Goal: Task Accomplishment & Management: Use online tool/utility

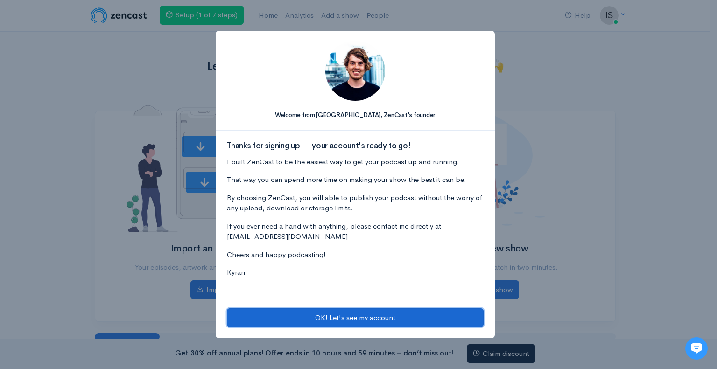
click at [322, 320] on button "OK! Let's see my account" at bounding box center [355, 317] width 257 height 19
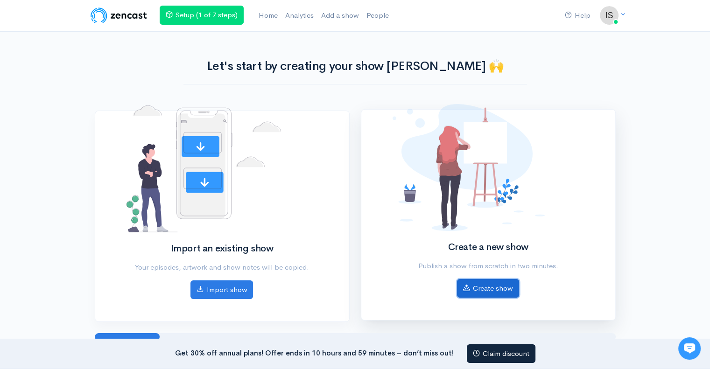
click at [493, 289] on link "Create show" at bounding box center [488, 288] width 62 height 19
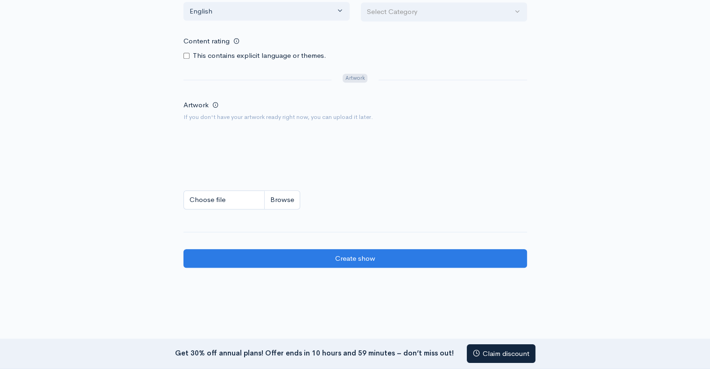
scroll to position [497, 0]
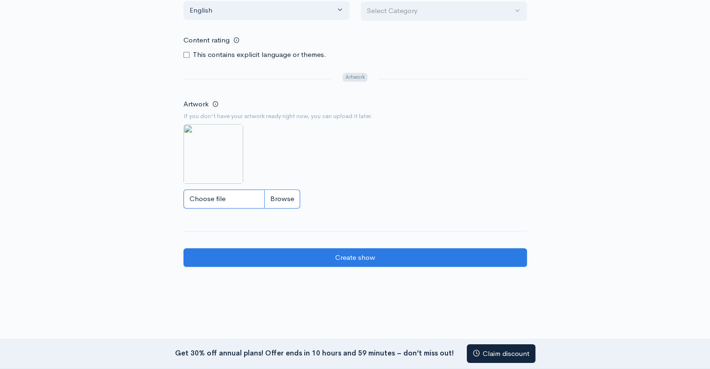
click at [229, 194] on input "Choose file" at bounding box center [241, 198] width 117 height 19
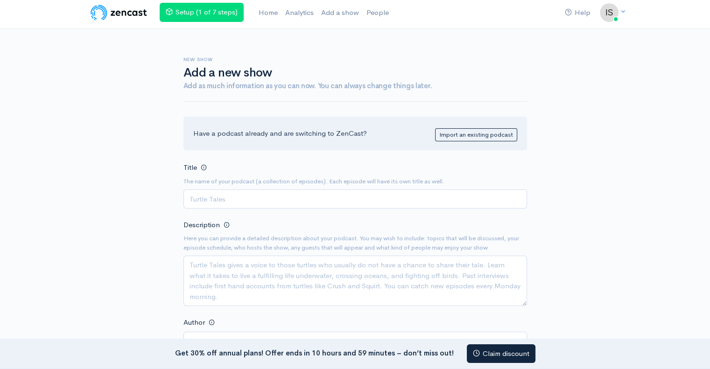
scroll to position [0, 0]
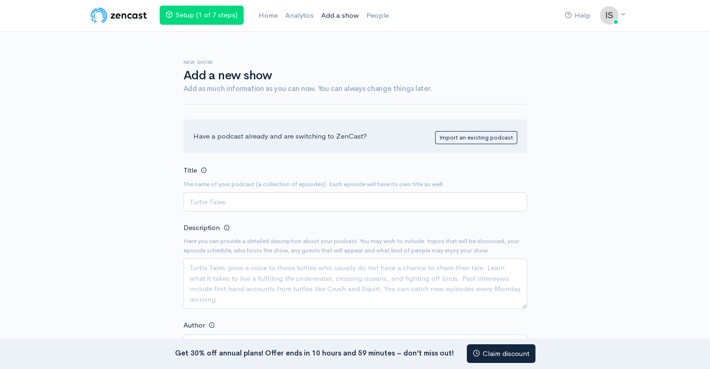
click at [338, 16] on link "Add a show" at bounding box center [339, 16] width 45 height 20
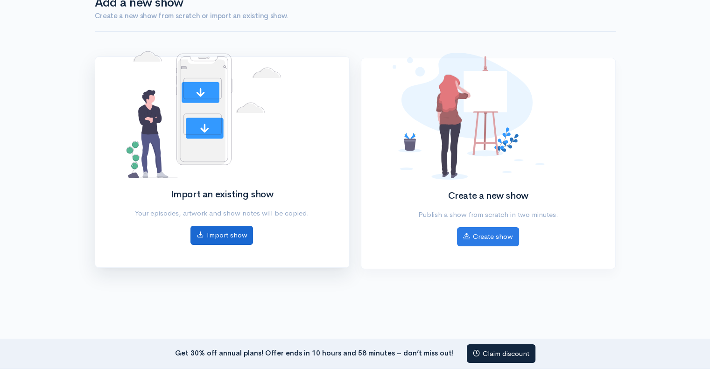
scroll to position [75, 0]
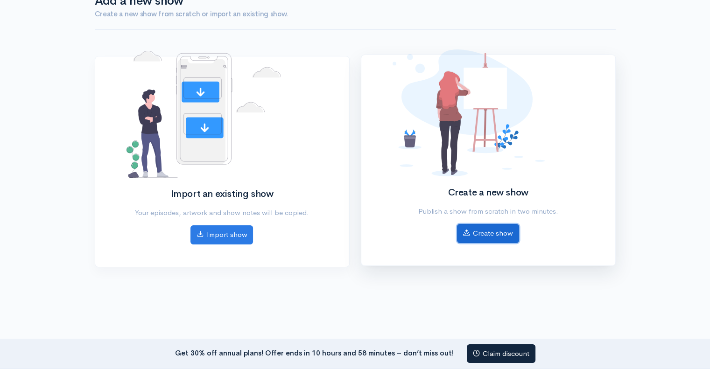
click at [480, 237] on link "Create show" at bounding box center [488, 233] width 62 height 19
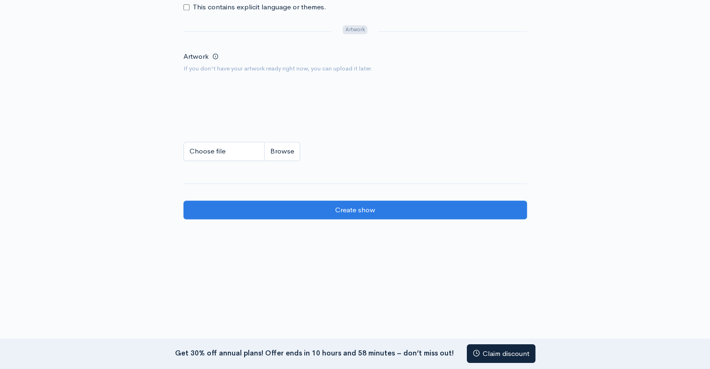
scroll to position [559, 0]
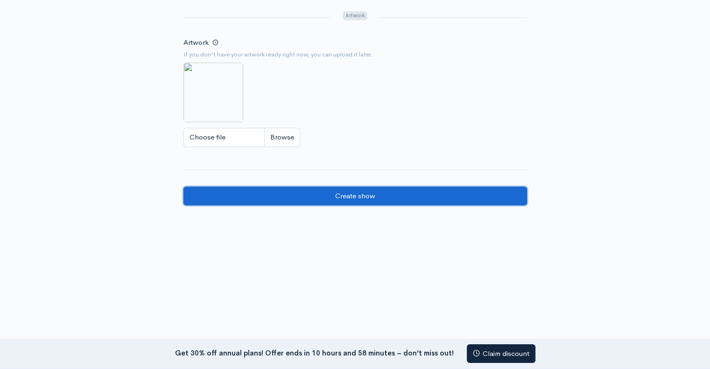
click at [293, 190] on input "Create show" at bounding box center [354, 196] width 343 height 19
